Goal: Navigation & Orientation: Find specific page/section

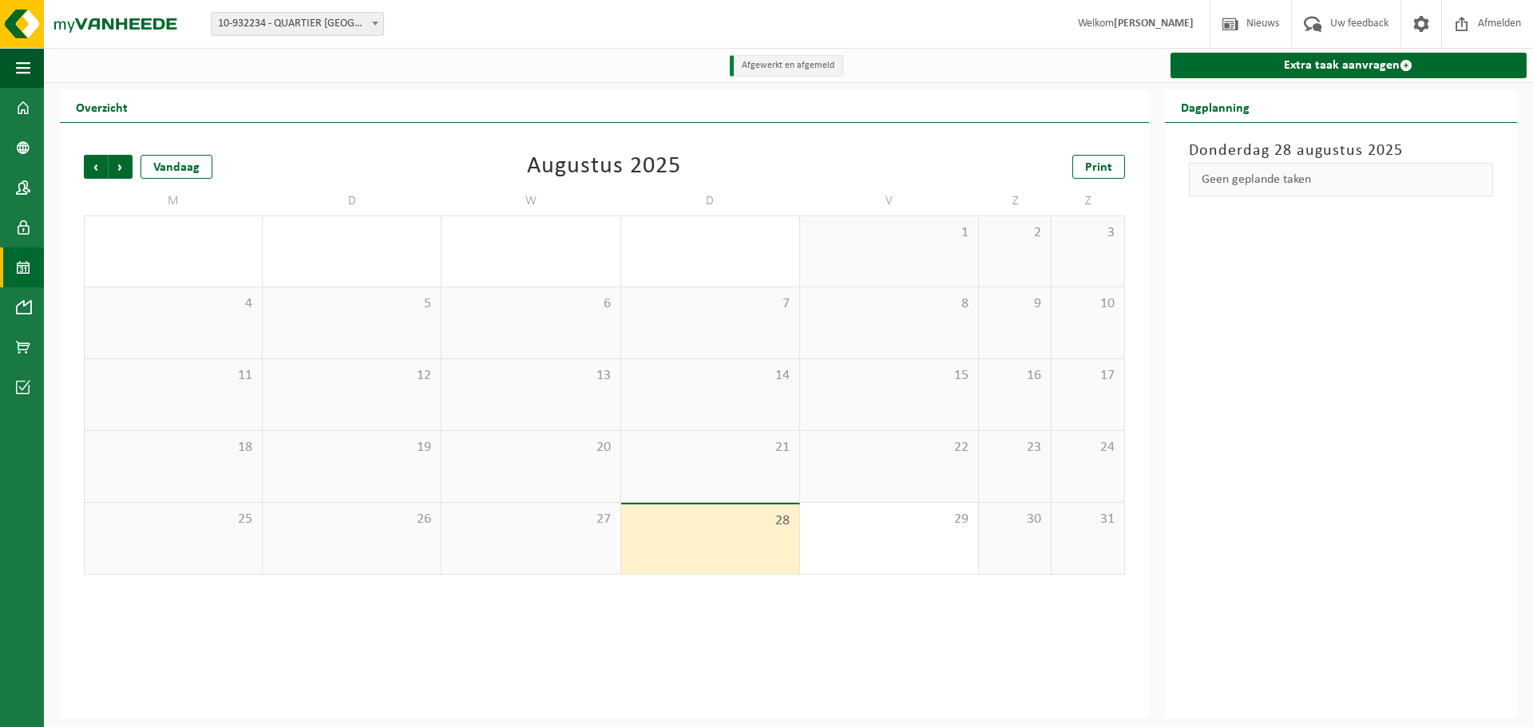
click at [374, 26] on span at bounding box center [375, 23] width 16 height 21
select select "142200"
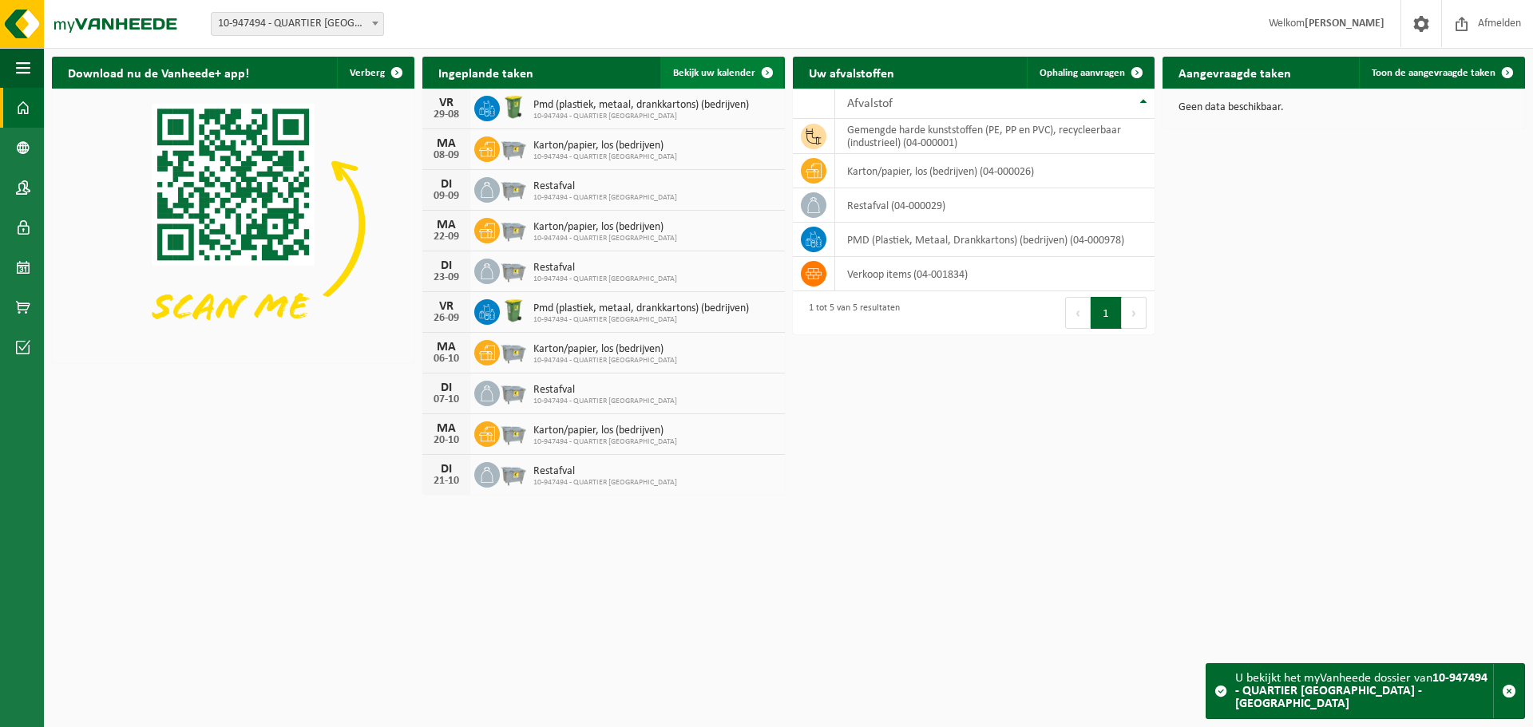
click at [745, 81] on link "Bekijk uw kalender" at bounding box center [721, 73] width 123 height 32
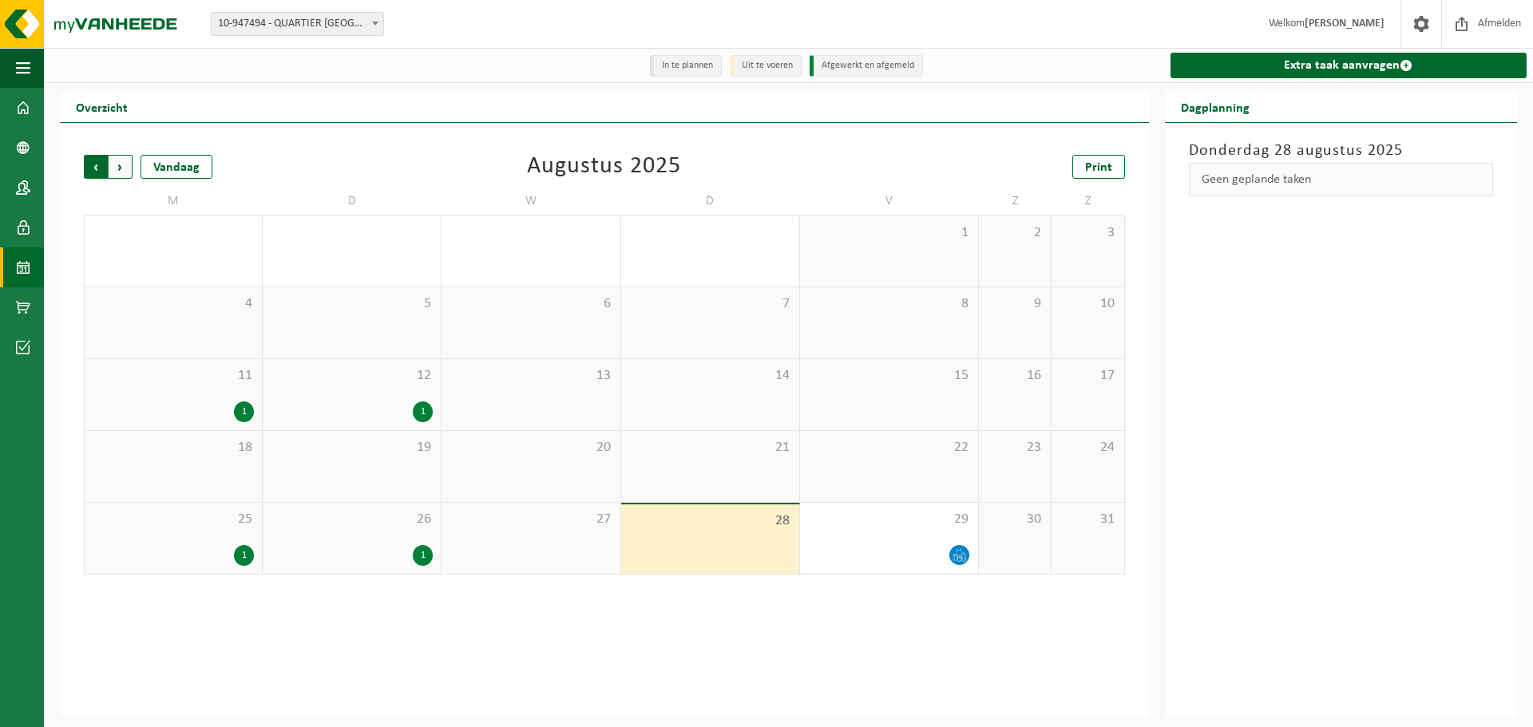
click at [114, 165] on span "Volgende" at bounding box center [121, 167] width 24 height 24
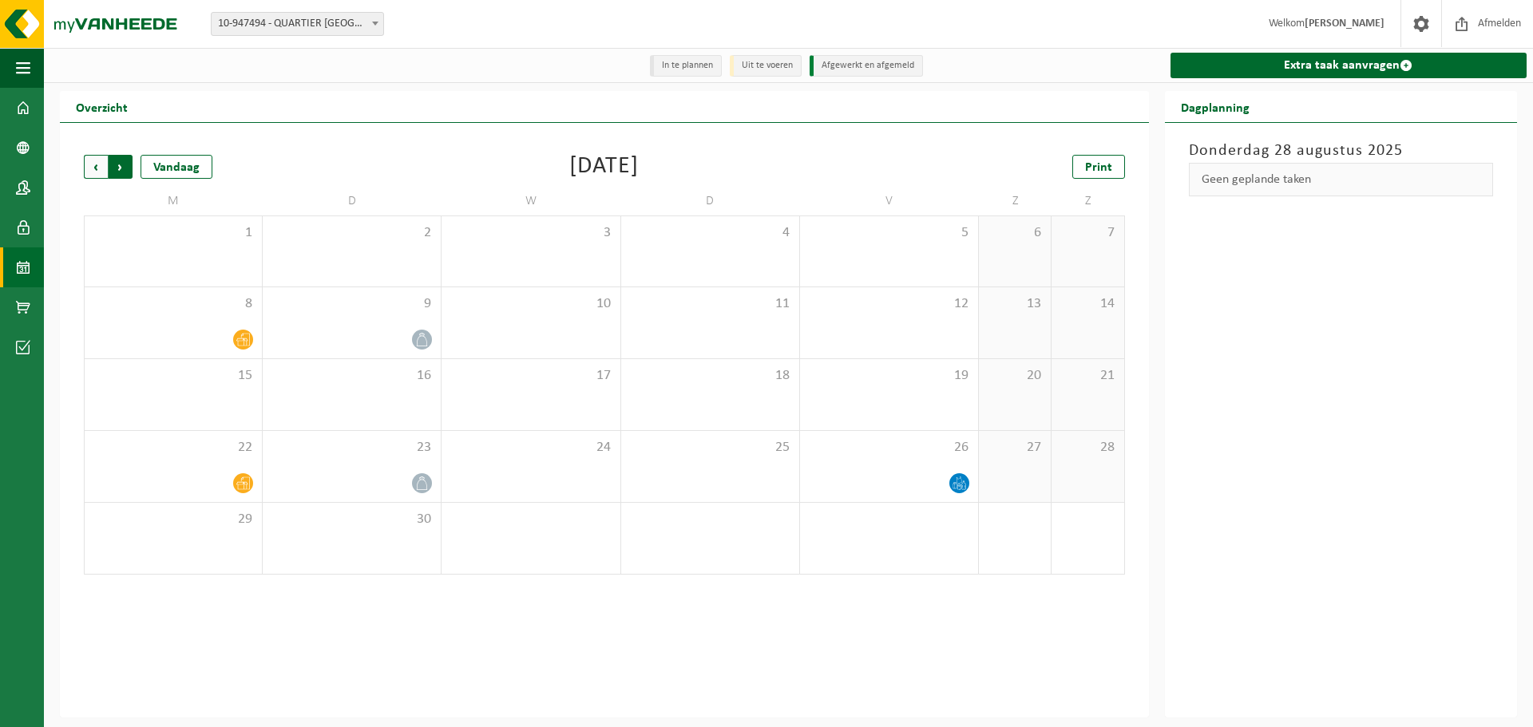
click at [99, 166] on span "Vorige" at bounding box center [96, 167] width 24 height 24
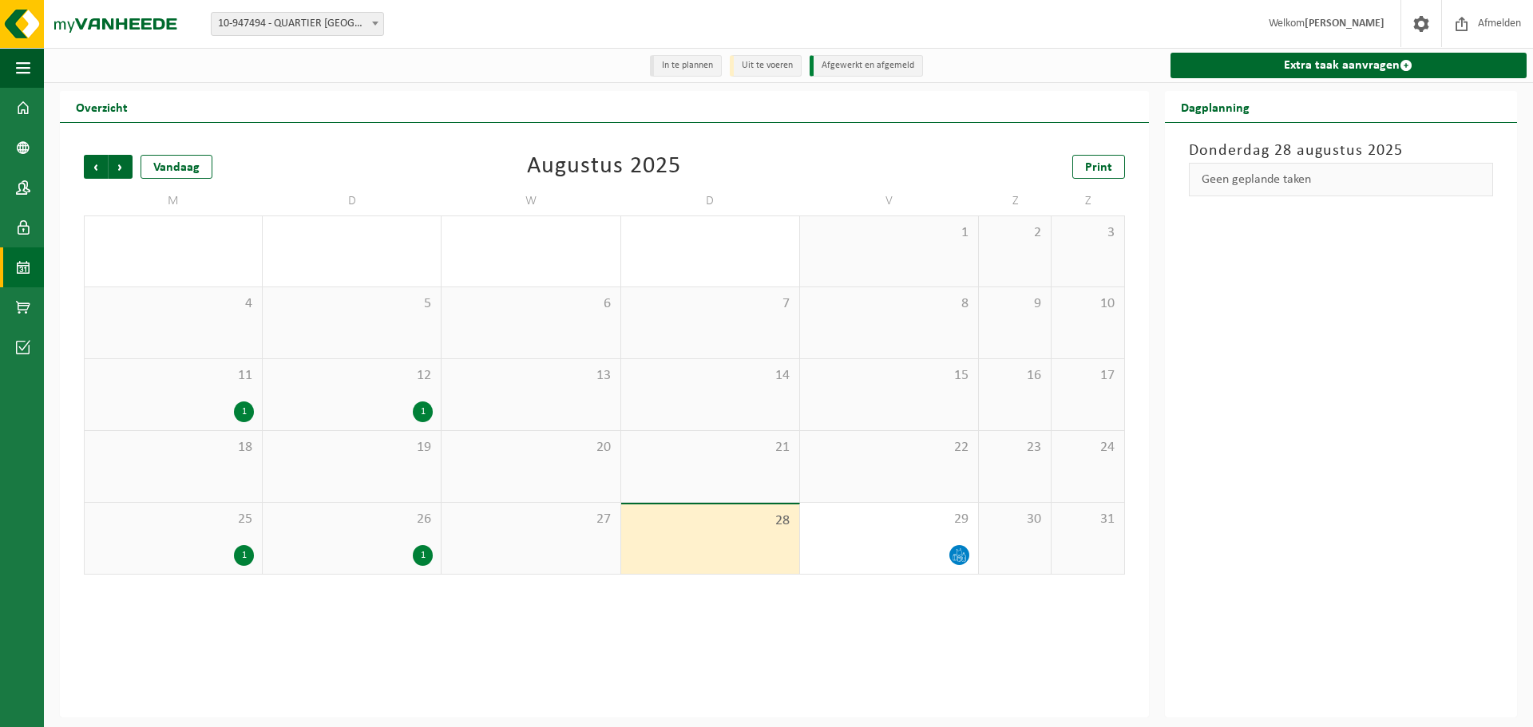
click at [378, 35] on span "10-947494 - QUARTIER [GEOGRAPHIC_DATA] - [GEOGRAPHIC_DATA]" at bounding box center [297, 24] width 173 height 24
click at [24, 118] on span at bounding box center [23, 108] width 14 height 40
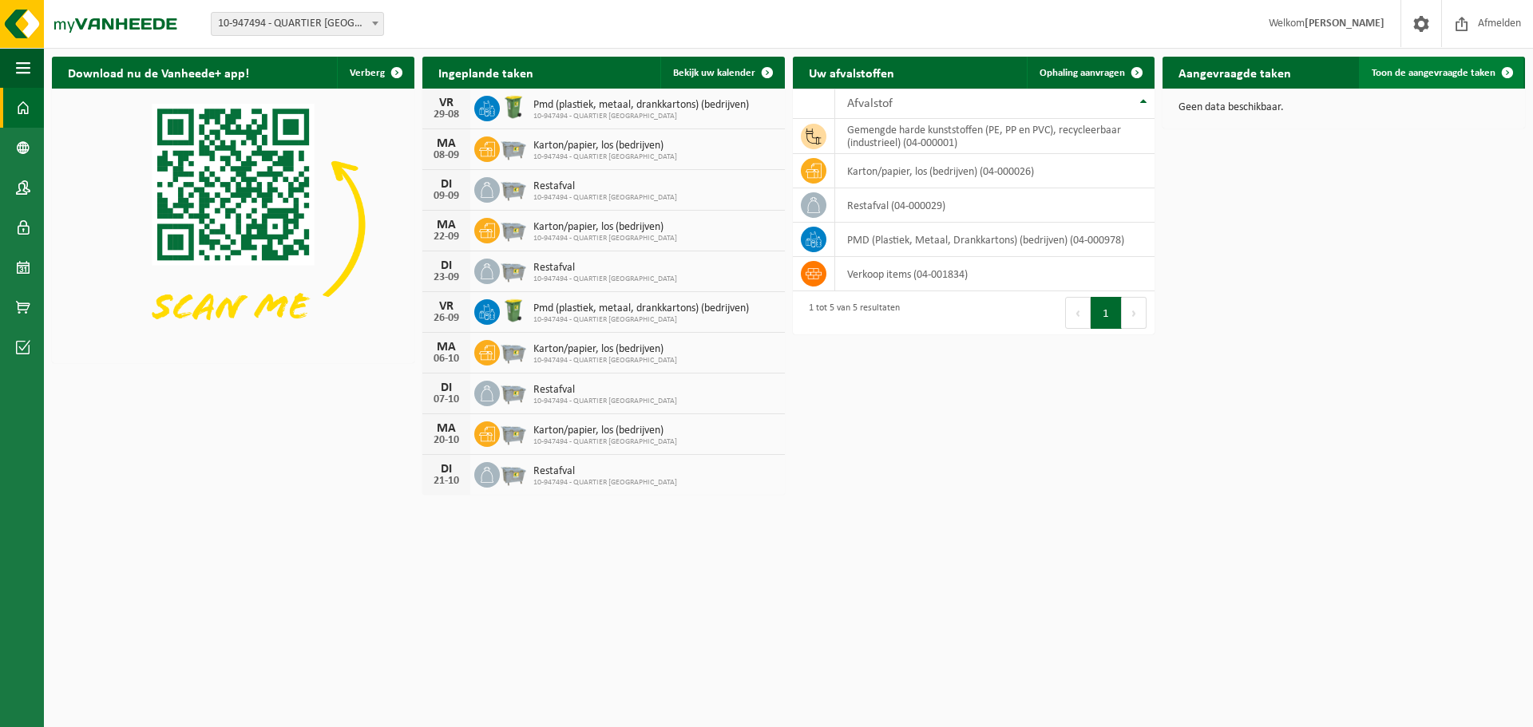
click at [1435, 74] on span "Toon de aangevraagde taken" at bounding box center [1434, 73] width 124 height 10
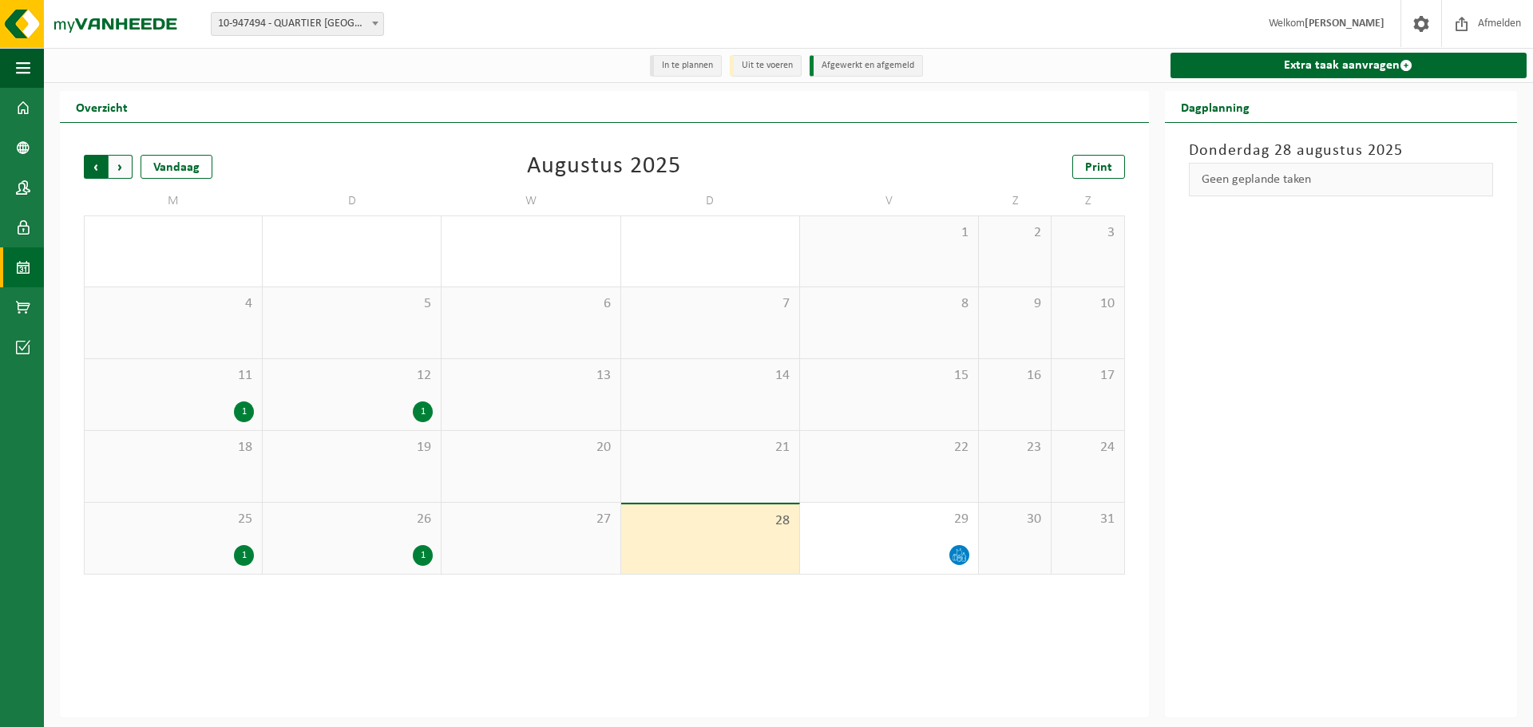
click at [122, 173] on span "Volgende" at bounding box center [121, 167] width 24 height 24
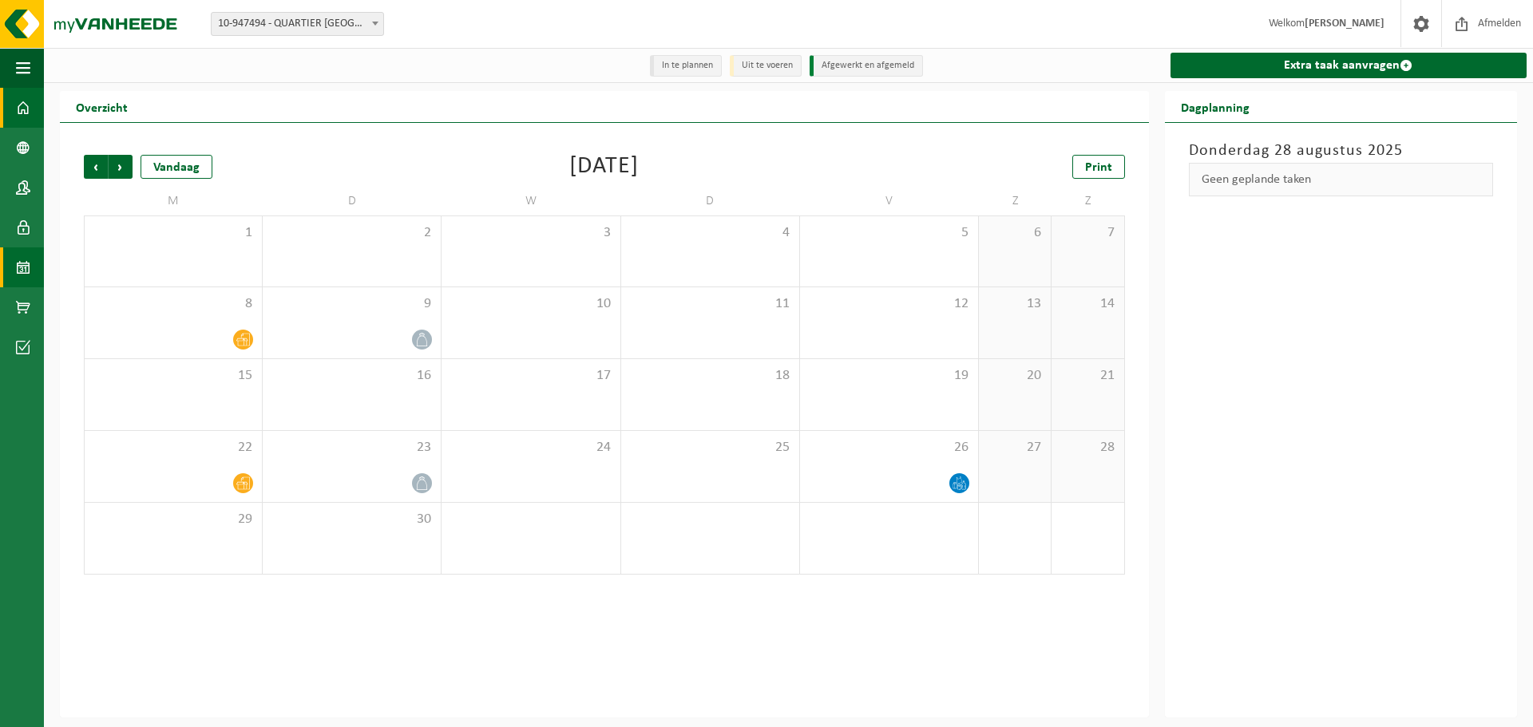
click at [26, 109] on span at bounding box center [23, 108] width 14 height 40
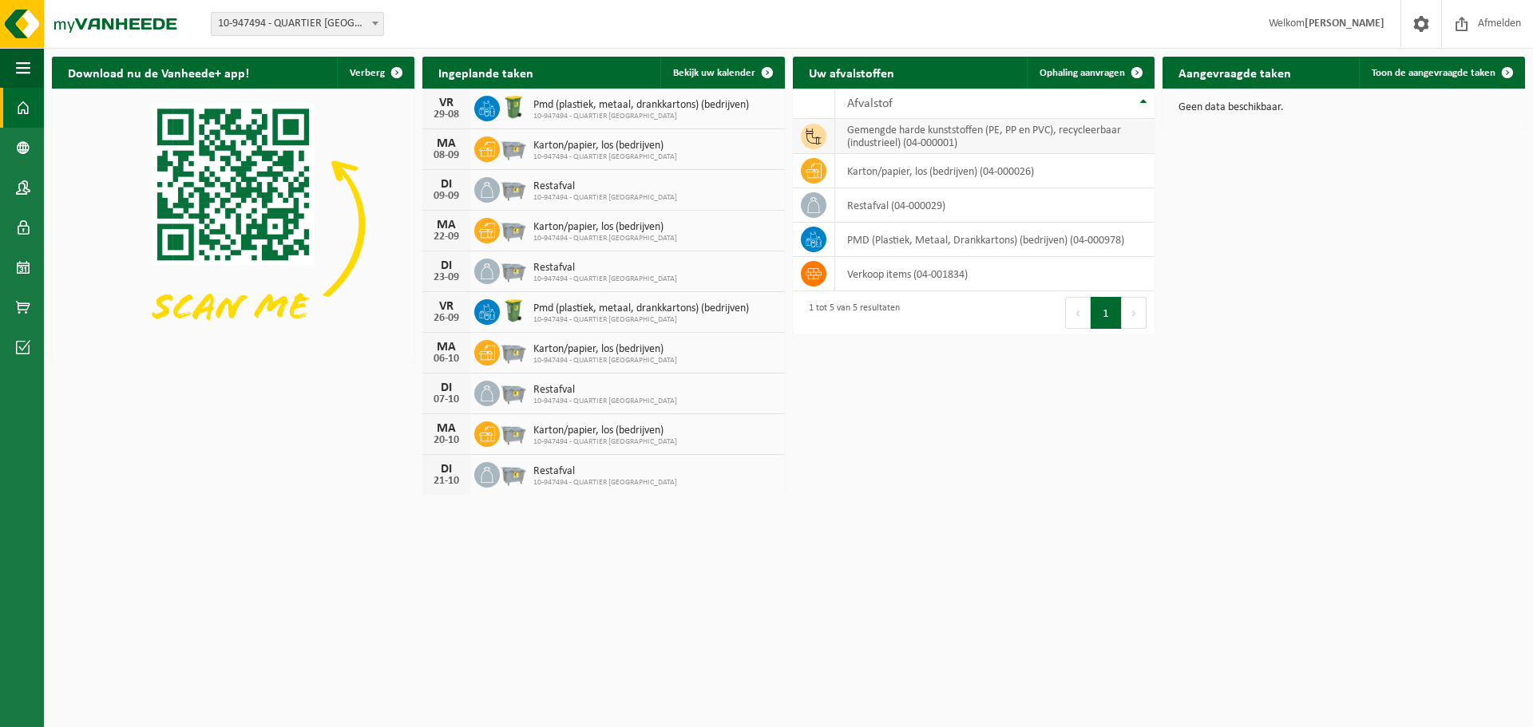
click at [934, 140] on td "gemengde harde kunststoffen (PE, PP en PVC), recycleerbaar (industrieel) (04-00…" at bounding box center [995, 136] width 320 height 35
click at [19, 194] on span at bounding box center [23, 188] width 14 height 40
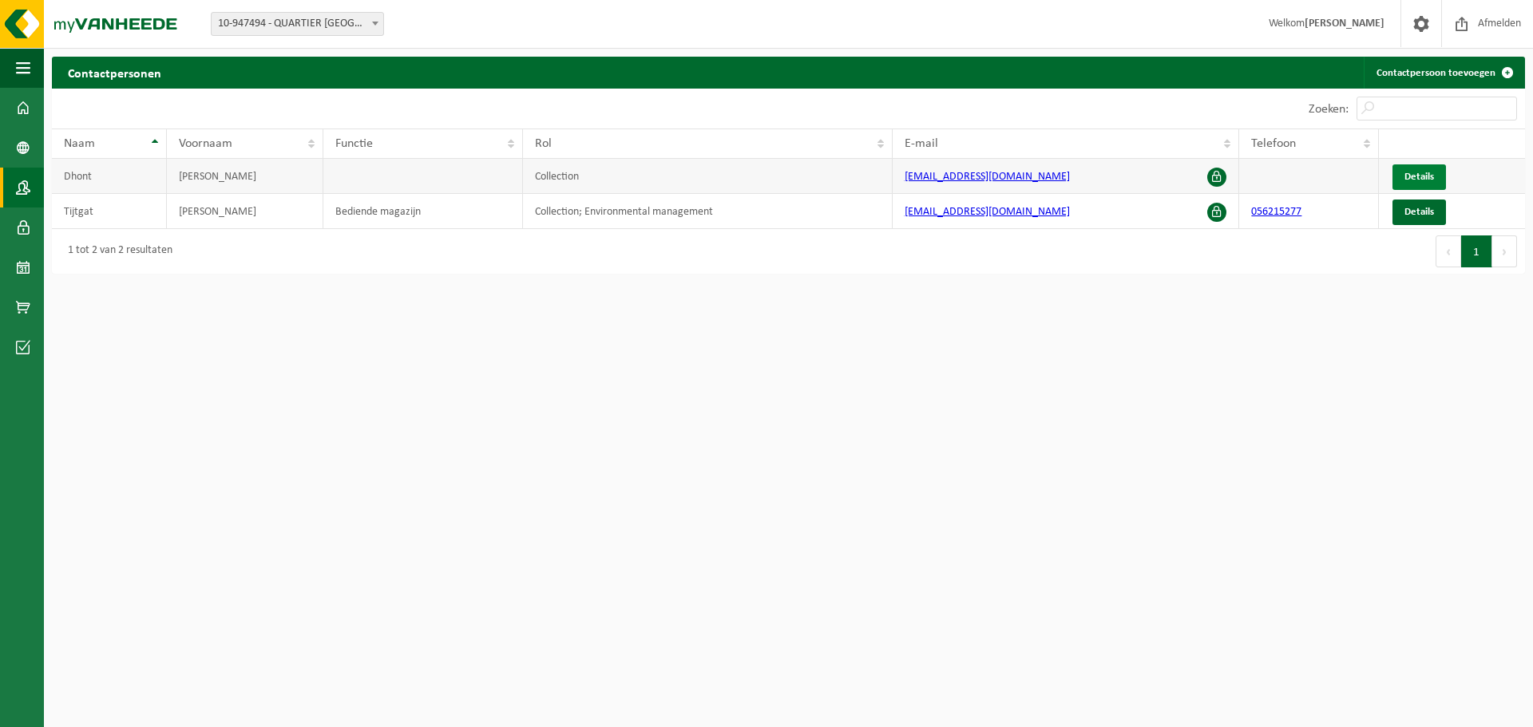
click at [1410, 176] on span "Details" at bounding box center [1419, 177] width 30 height 10
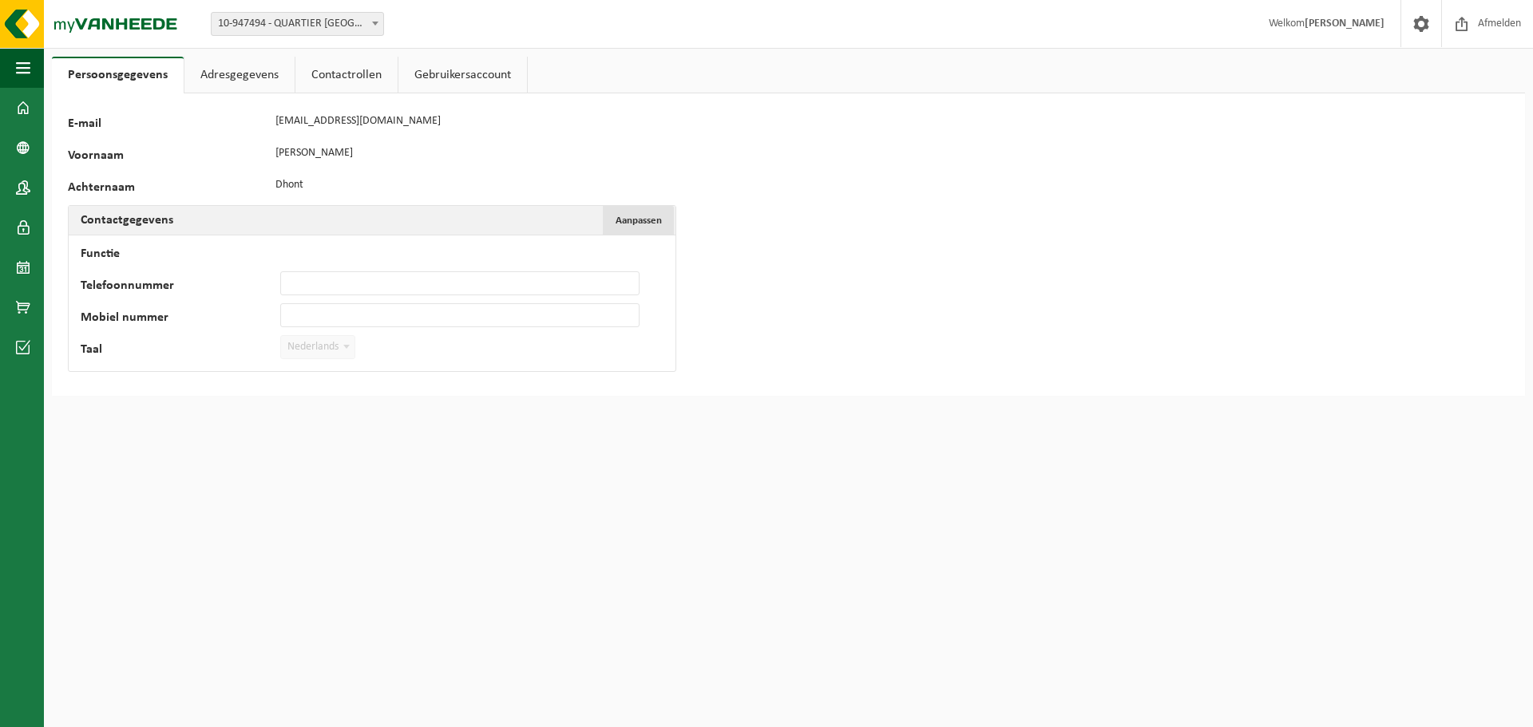
click at [643, 225] on span "Aanpassen" at bounding box center [639, 221] width 46 height 10
click at [625, 222] on span "Annuleren" at bounding box center [639, 221] width 46 height 10
click at [258, 81] on link "Adresgegevens" at bounding box center [239, 75] width 110 height 37
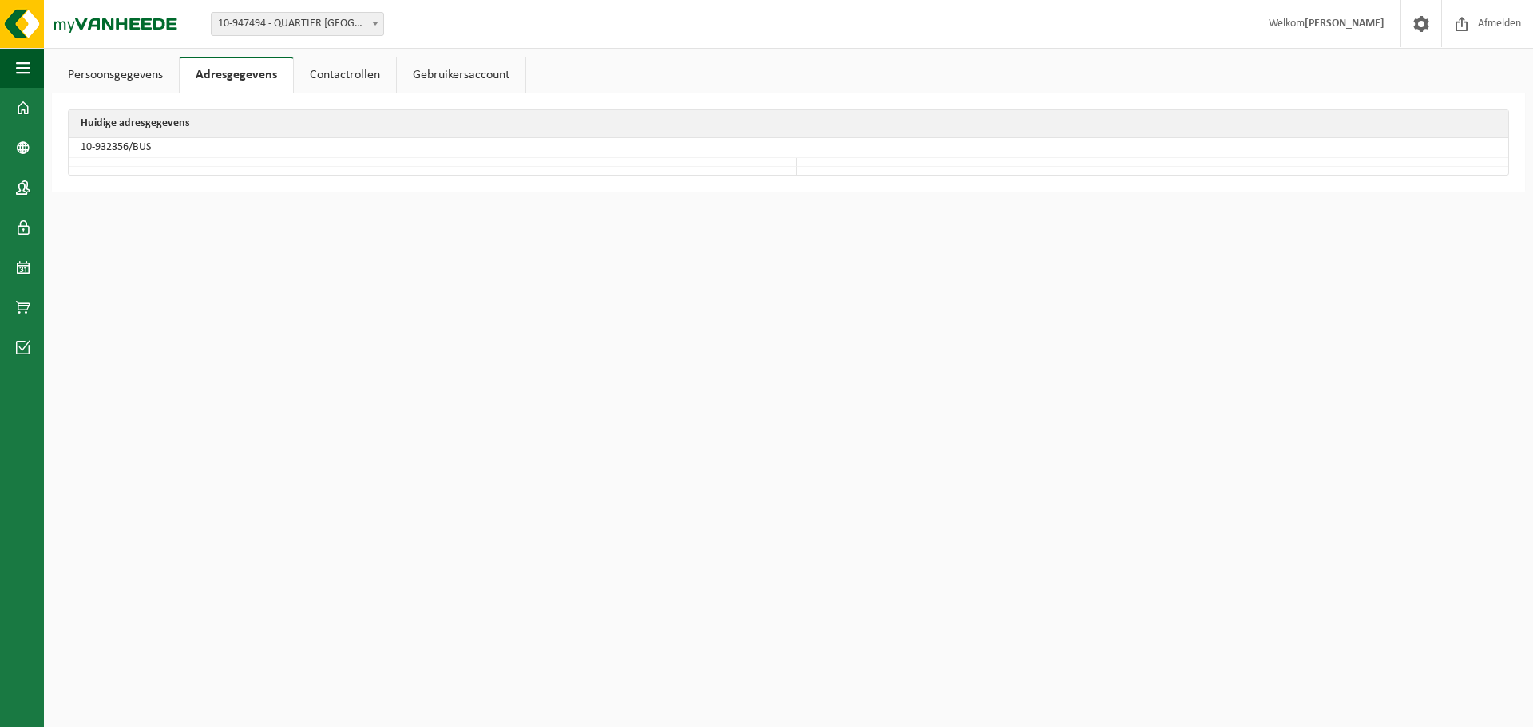
click at [140, 78] on link "Persoonsgegevens" at bounding box center [115, 75] width 127 height 37
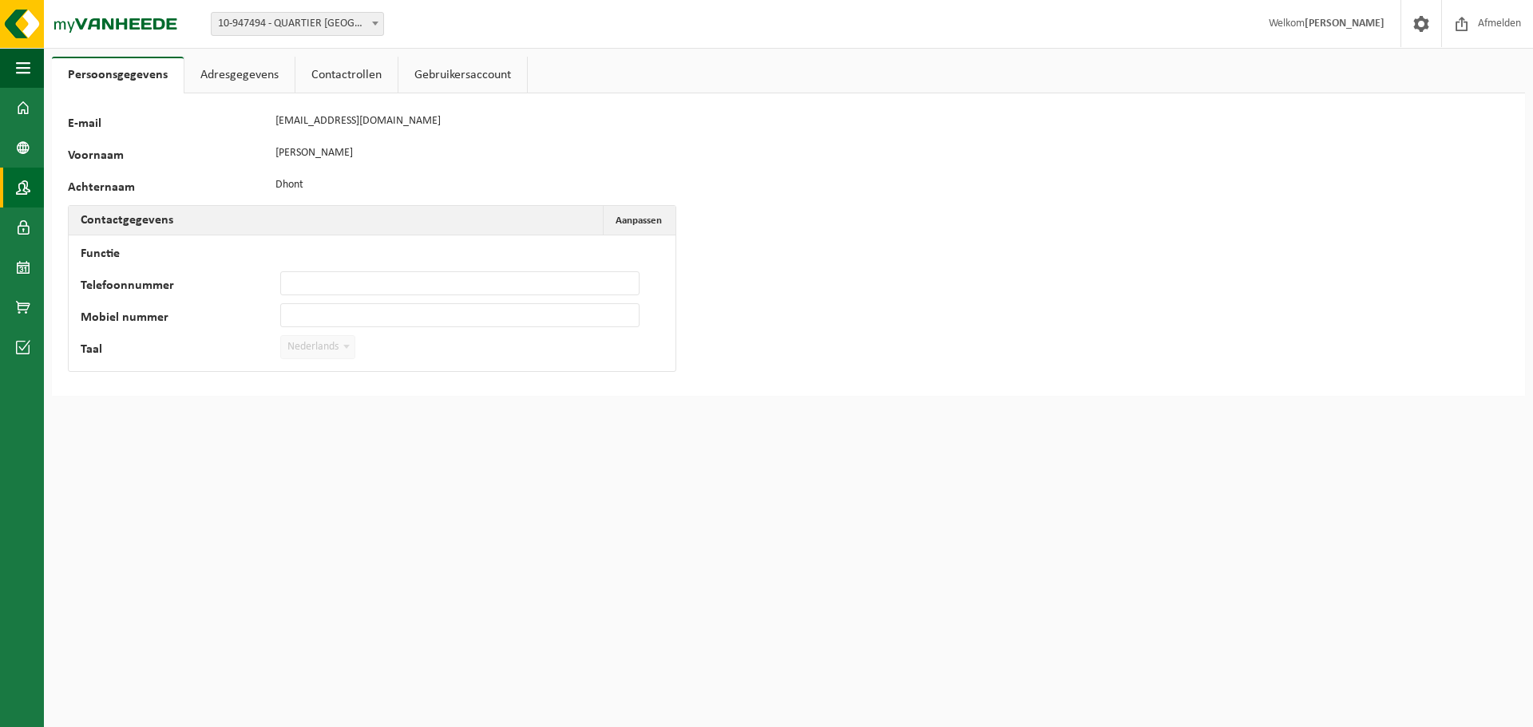
click at [24, 188] on span at bounding box center [23, 188] width 14 height 40
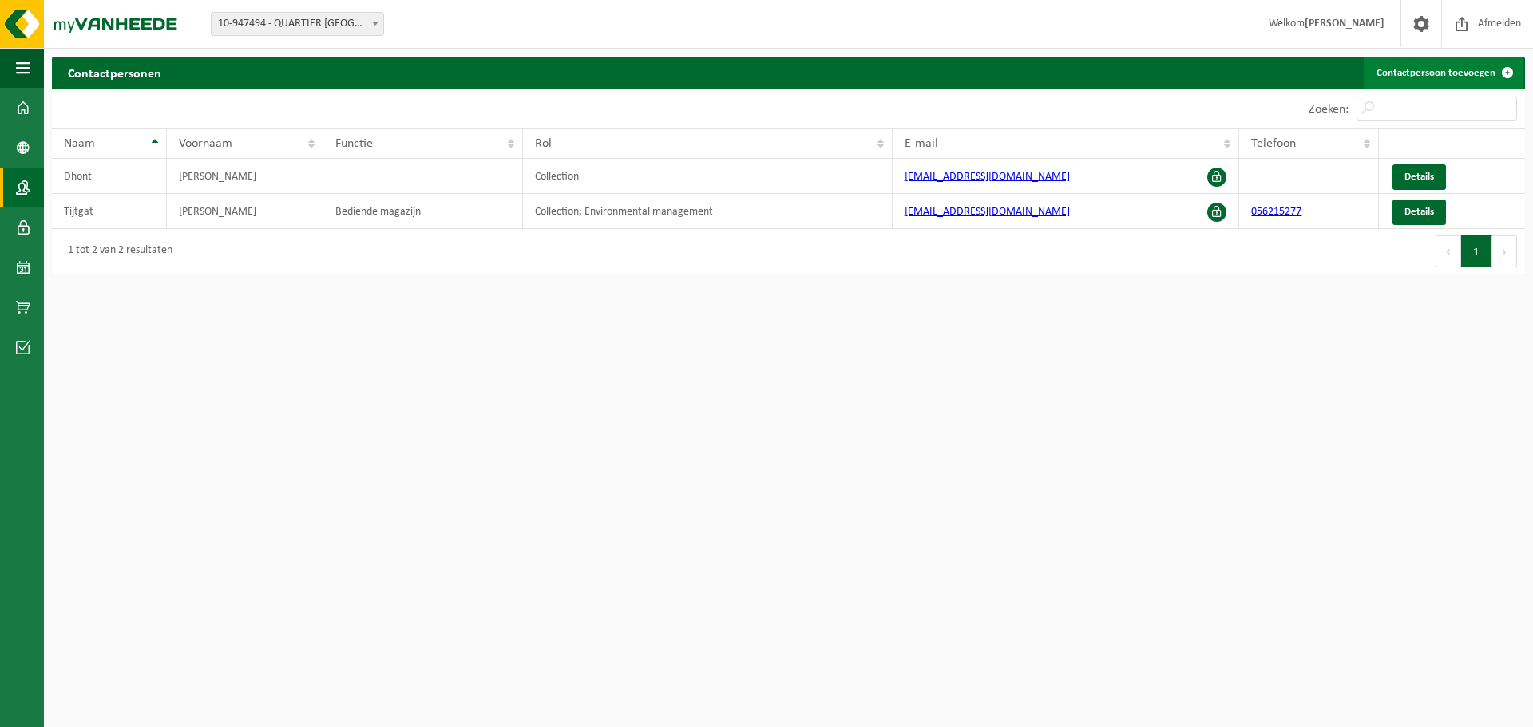
click at [1435, 73] on link "Contactpersoon toevoegen" at bounding box center [1444, 73] width 160 height 32
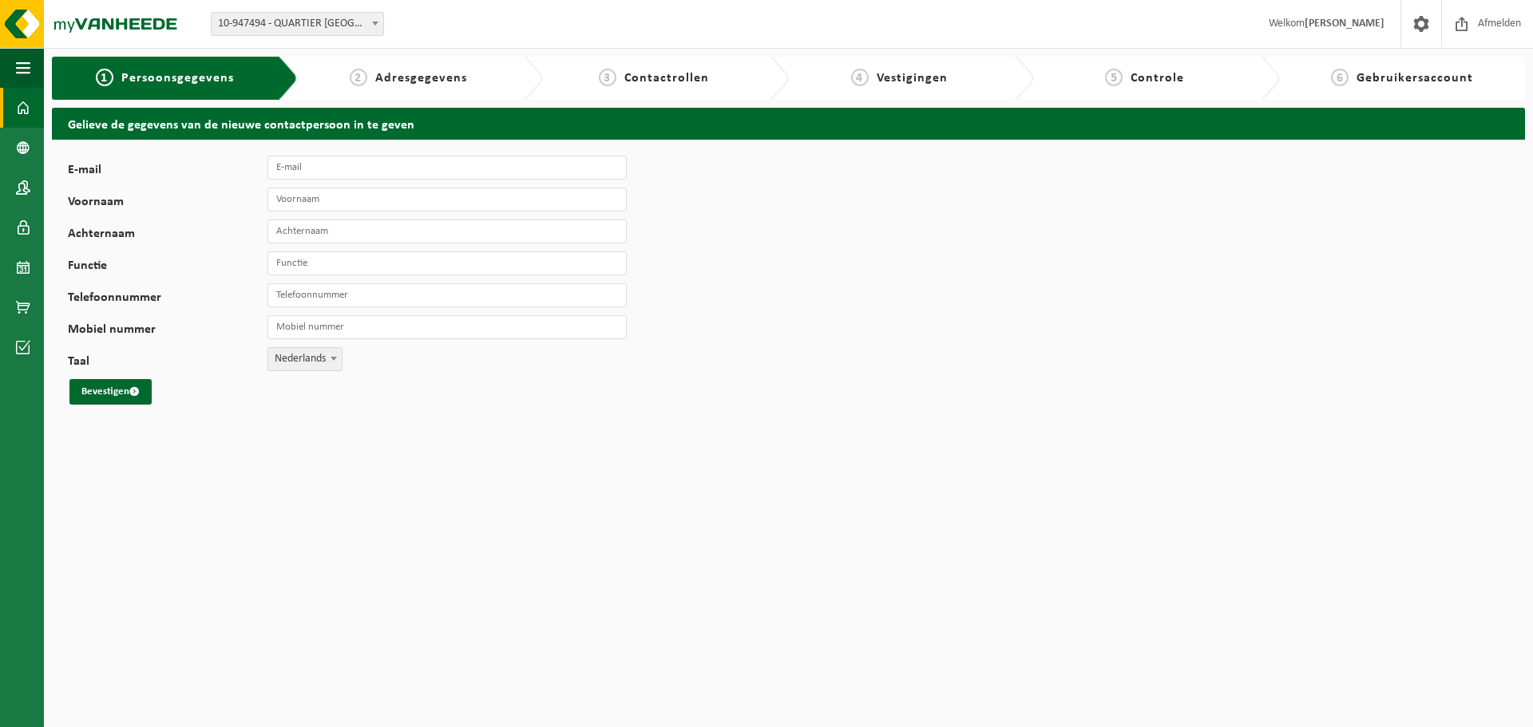
click at [26, 109] on span at bounding box center [23, 108] width 14 height 40
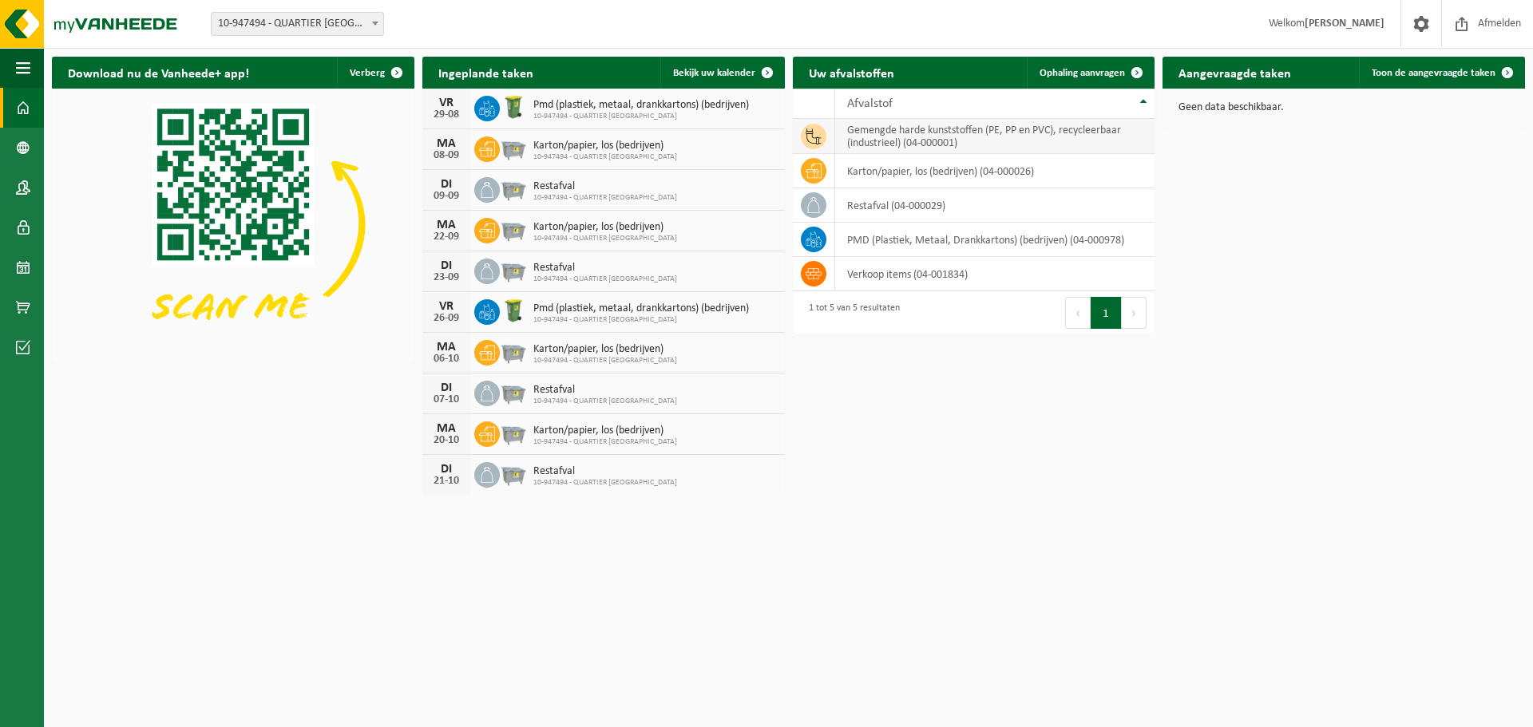
click at [869, 135] on td "gemengde harde kunststoffen (PE, PP en PVC), recycleerbaar (industrieel) (04-00…" at bounding box center [995, 136] width 320 height 35
click at [1431, 71] on span "Toon de aangevraagde taken" at bounding box center [1434, 73] width 124 height 10
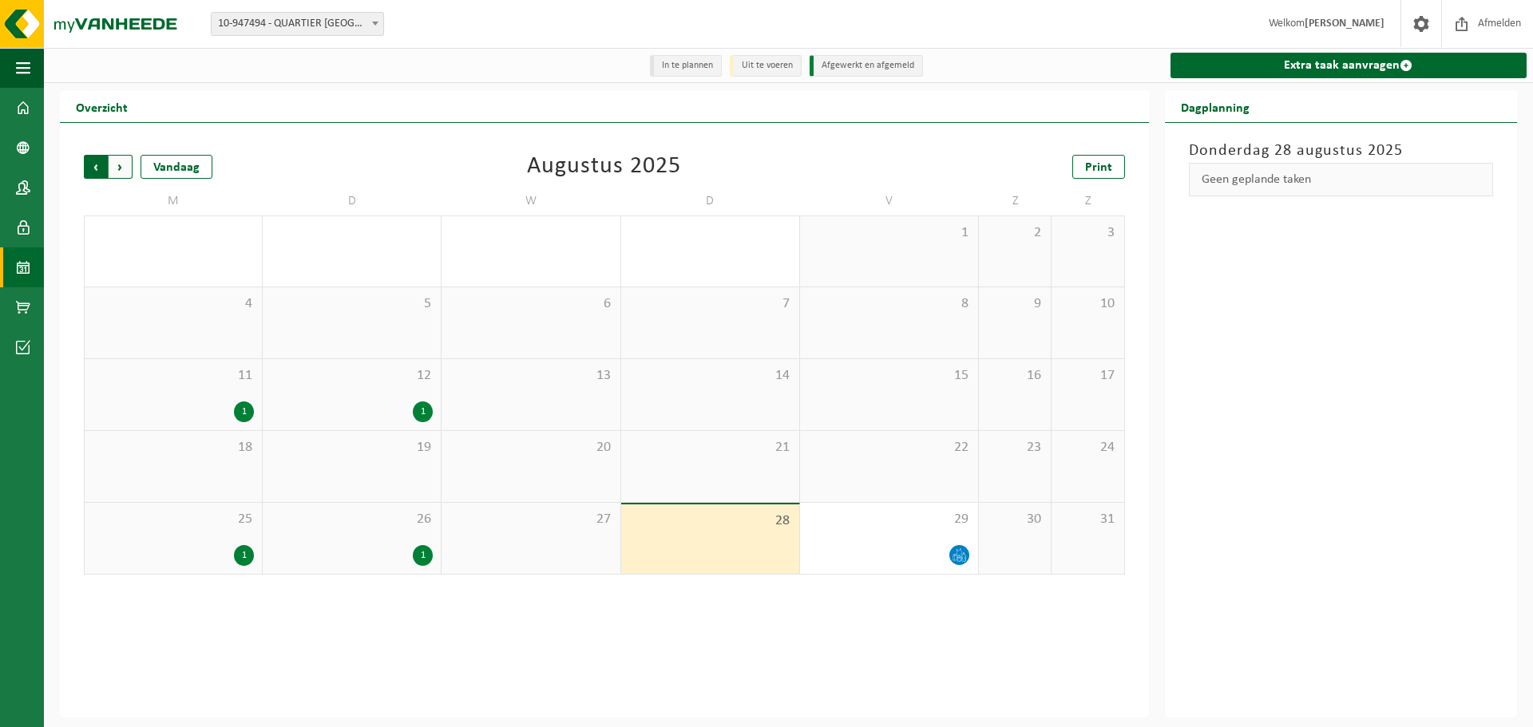
click at [114, 173] on span "Volgende" at bounding box center [121, 167] width 24 height 24
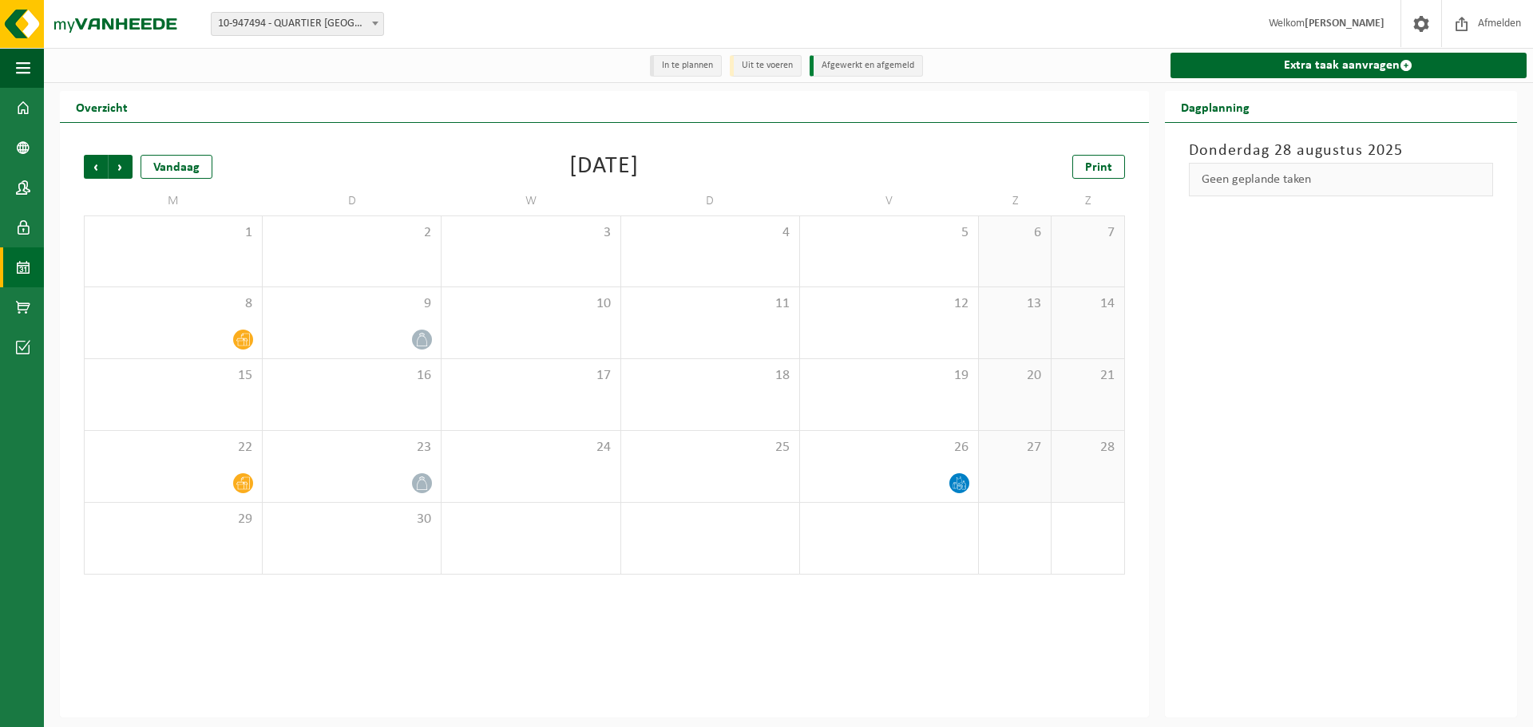
click at [114, 173] on span "Volgende" at bounding box center [121, 167] width 24 height 24
click at [99, 172] on span "Vorige" at bounding box center [96, 167] width 24 height 24
click at [465, 144] on div "Vorige Volgende Vandaag [DATE] Print M D W D V Z Z 1 2 3 4 5 6 7 8 9 10 11 12 1…" at bounding box center [604, 365] width 1057 height 452
